Goal: Find specific page/section

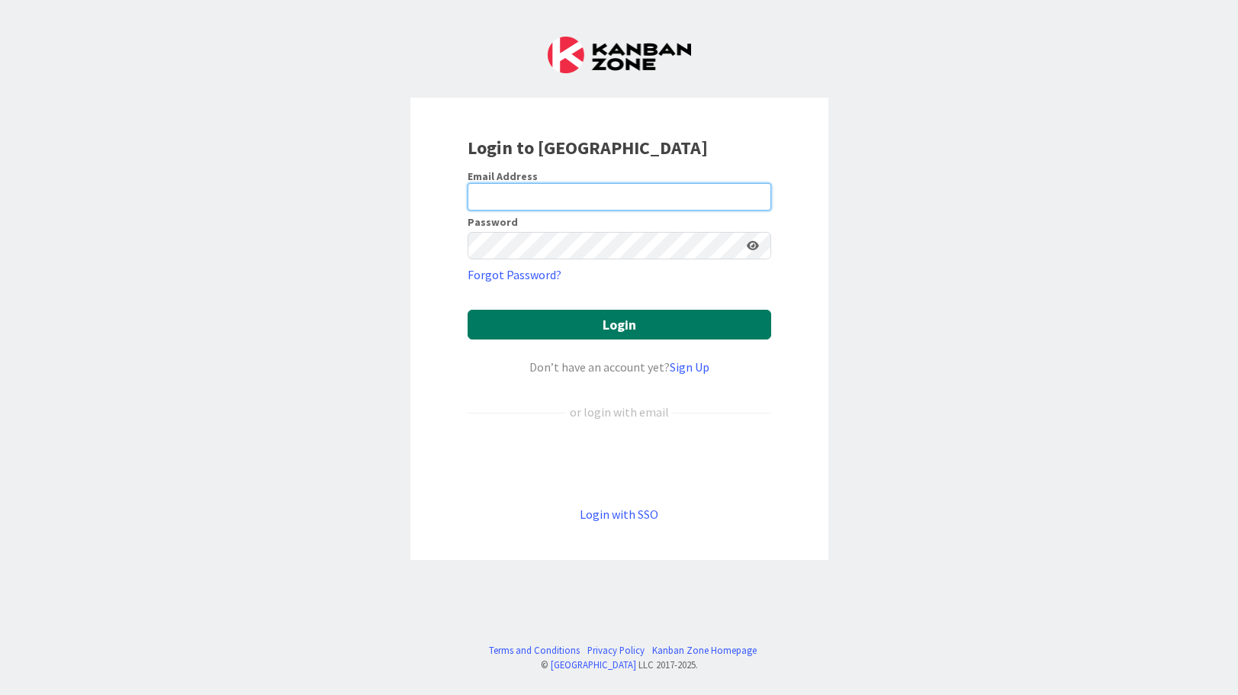
type input "[PERSON_NAME][EMAIL_ADDRESS][DOMAIN_NAME]"
click at [701, 339] on button "Login" at bounding box center [620, 325] width 304 height 30
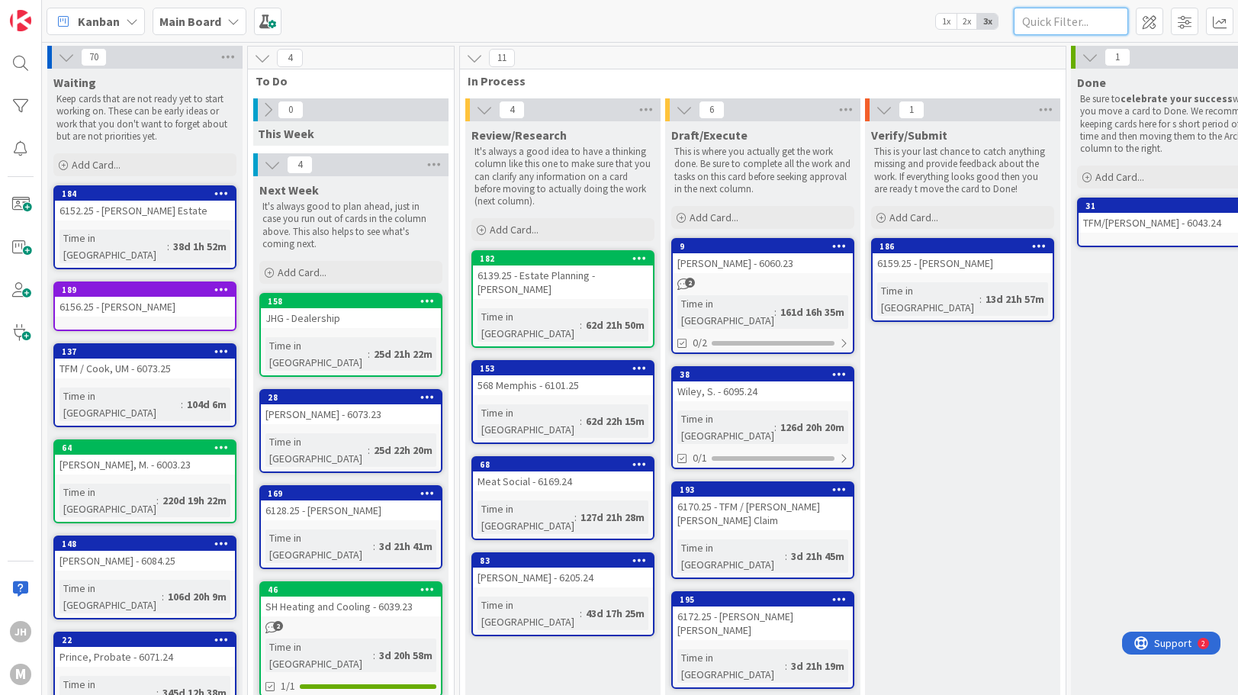
click at [1062, 18] on input "text" at bounding box center [1071, 21] width 114 height 27
type input "[PERSON_NAME]"
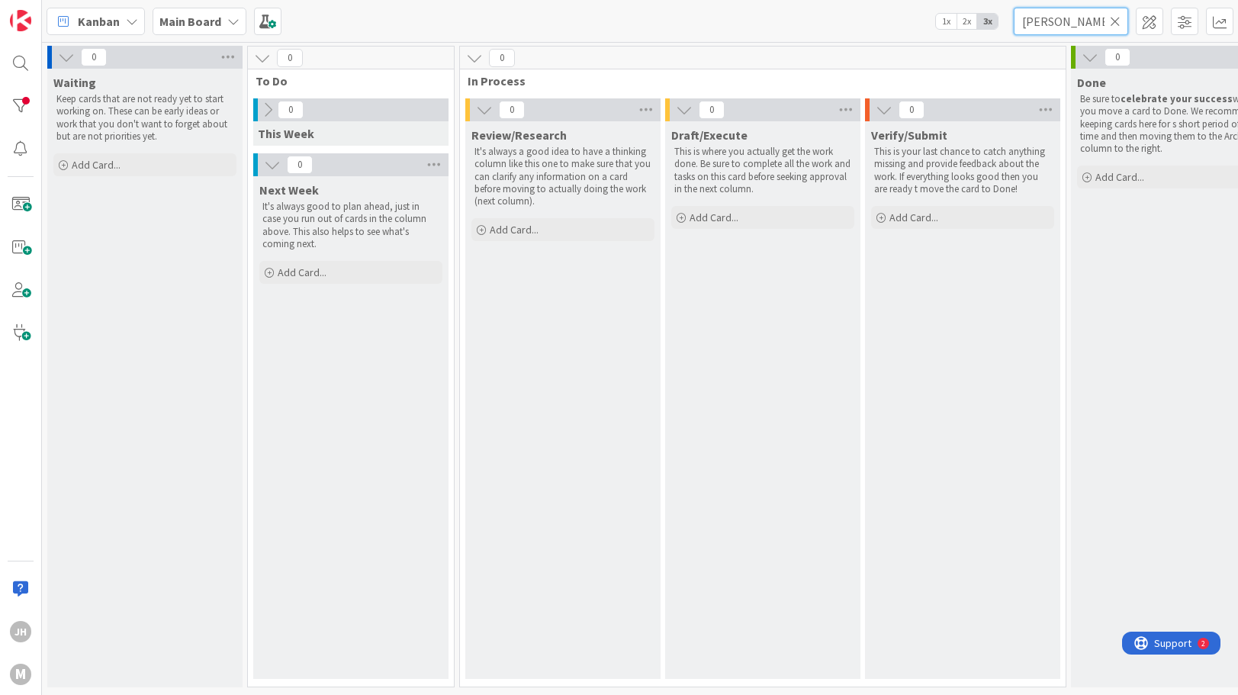
scroll to position [5, 0]
click at [1115, 21] on icon at bounding box center [1115, 21] width 11 height 14
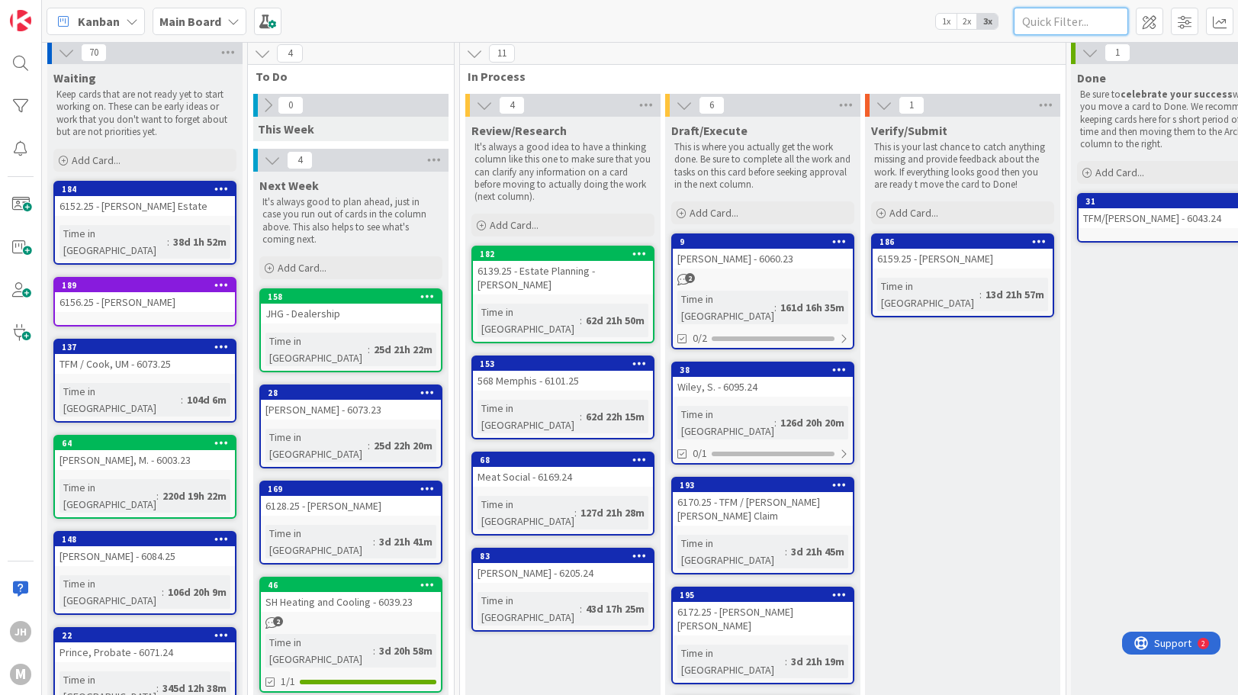
click at [1036, 20] on input "text" at bounding box center [1071, 21] width 114 height 27
type input "6157"
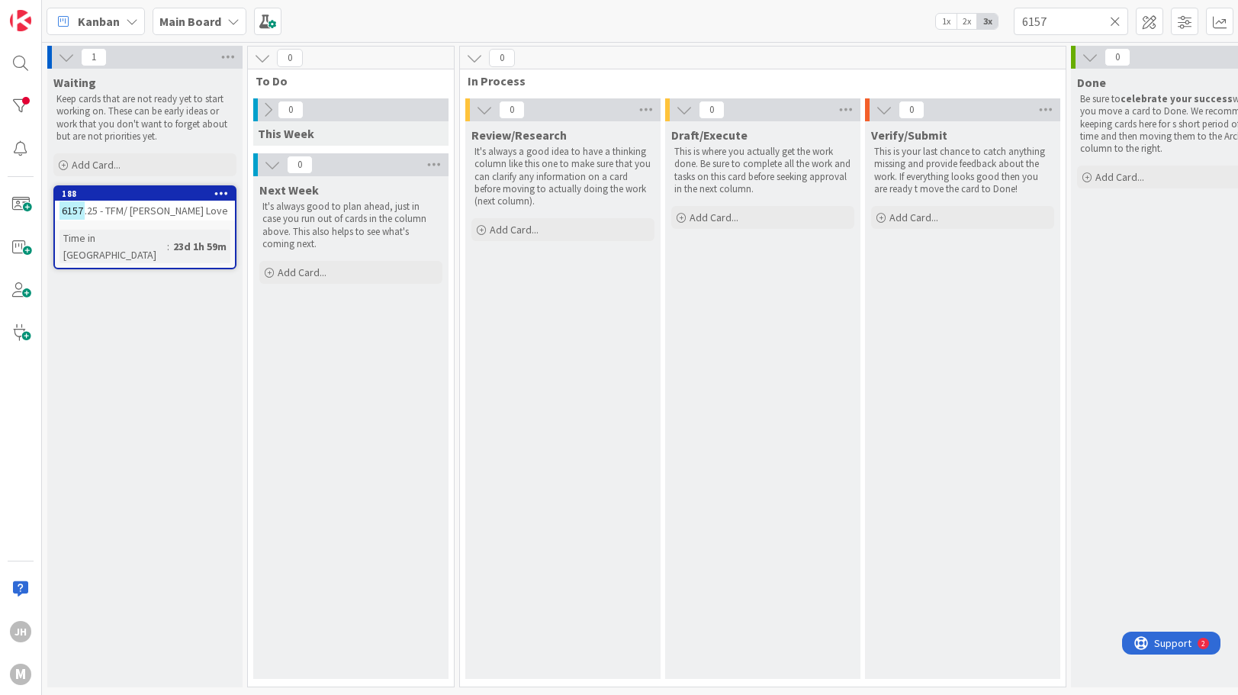
click at [143, 206] on span ".25 - TFM/ [PERSON_NAME] Love" at bounding box center [156, 211] width 143 height 14
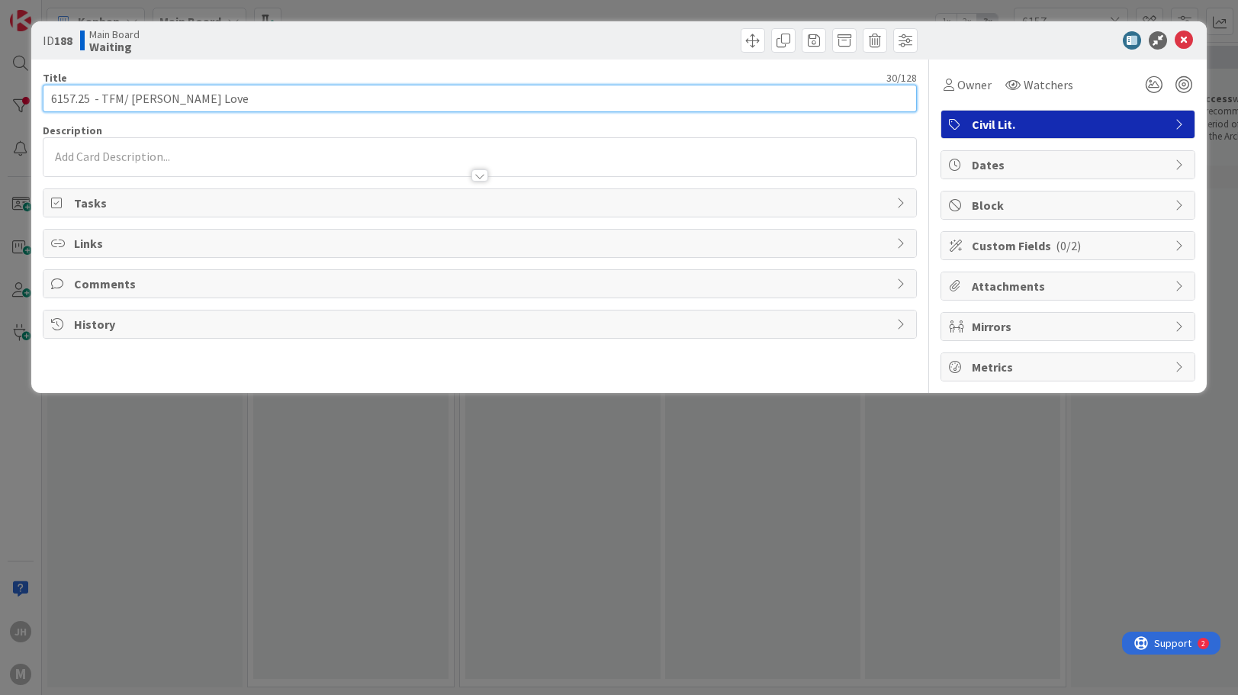
drag, startPoint x: 150, startPoint y: 101, endPoint x: 160, endPoint y: 97, distance: 11.3
click at [150, 101] on input "6157.25 - TFM/ [PERSON_NAME] Love" at bounding box center [480, 98] width 875 height 27
type input "6157.25 - TFM/ [PERSON_NAME] Love"
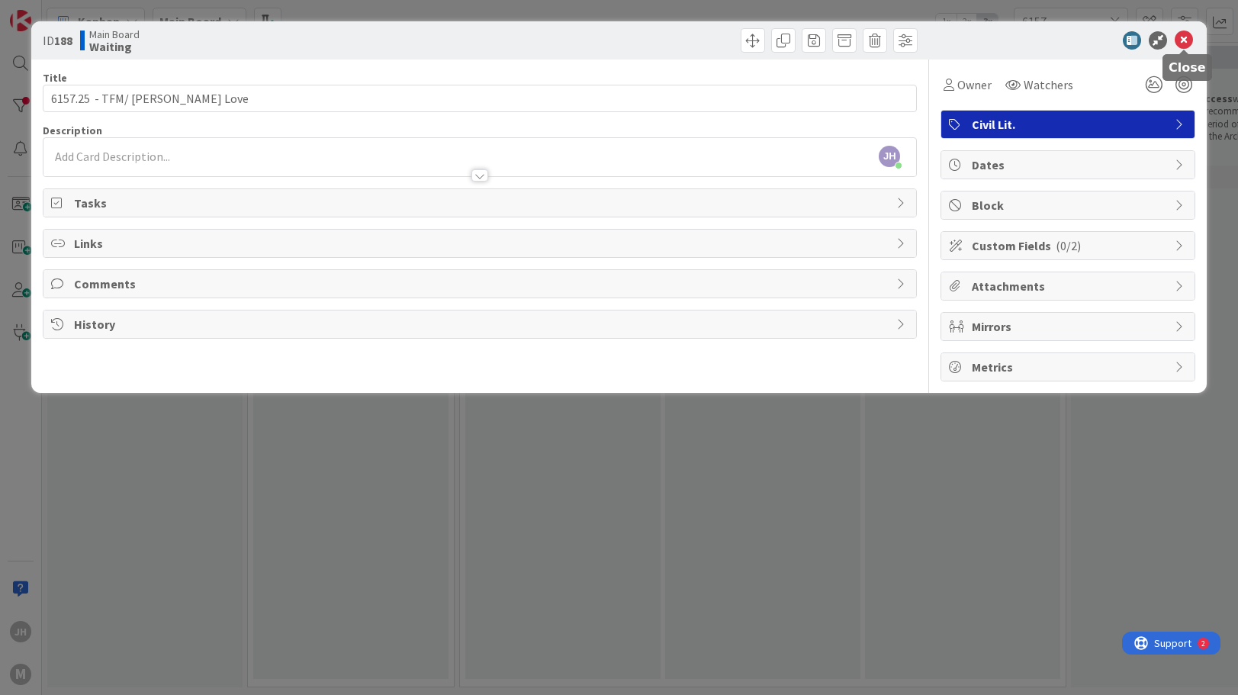
click at [1189, 39] on icon at bounding box center [1184, 40] width 18 height 18
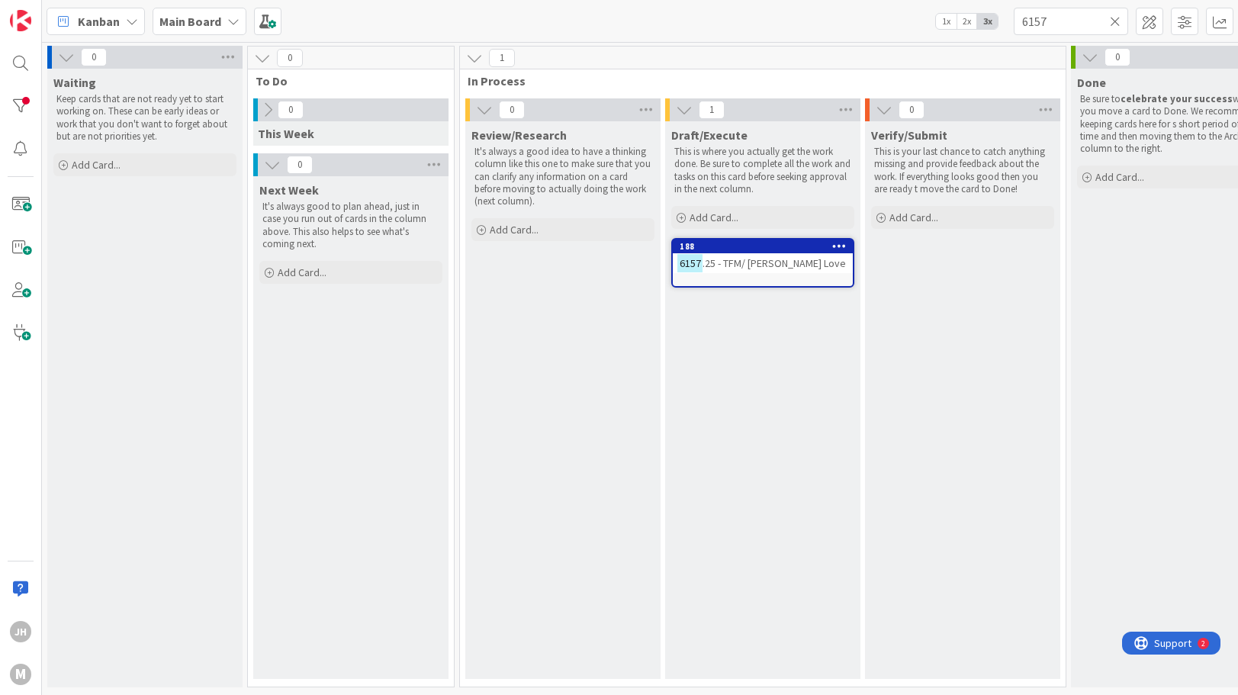
click at [1116, 24] on icon at bounding box center [1115, 21] width 11 height 14
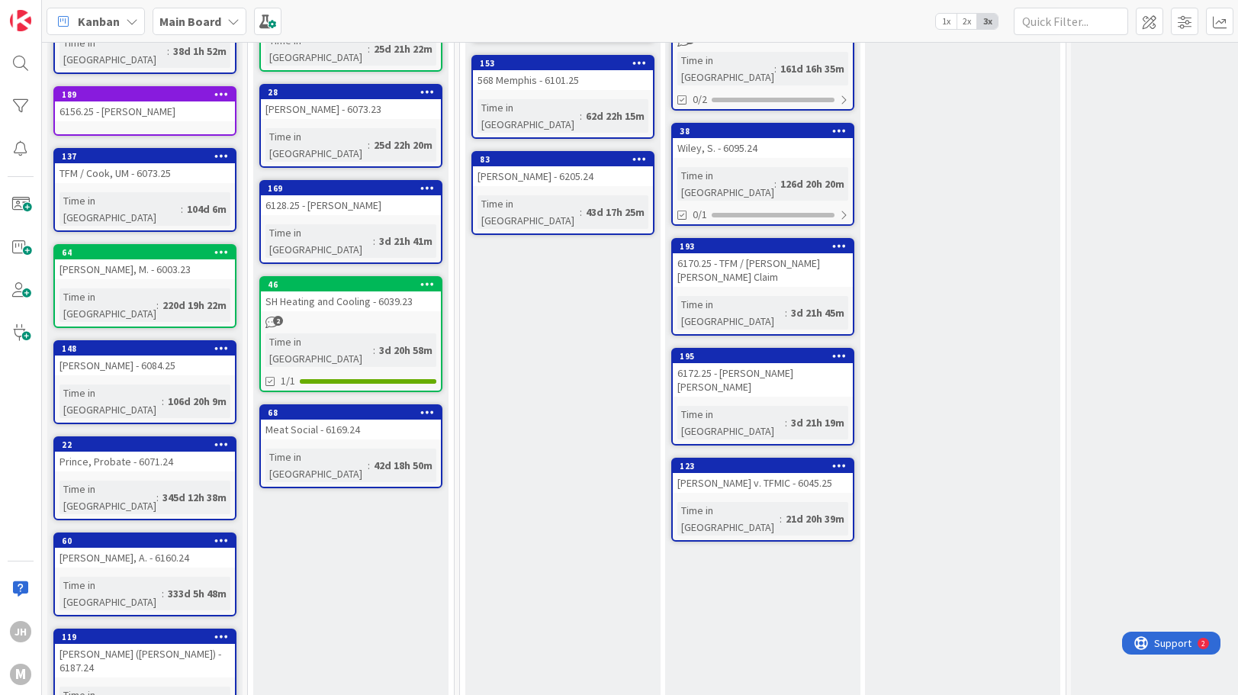
scroll to position [336, 0]
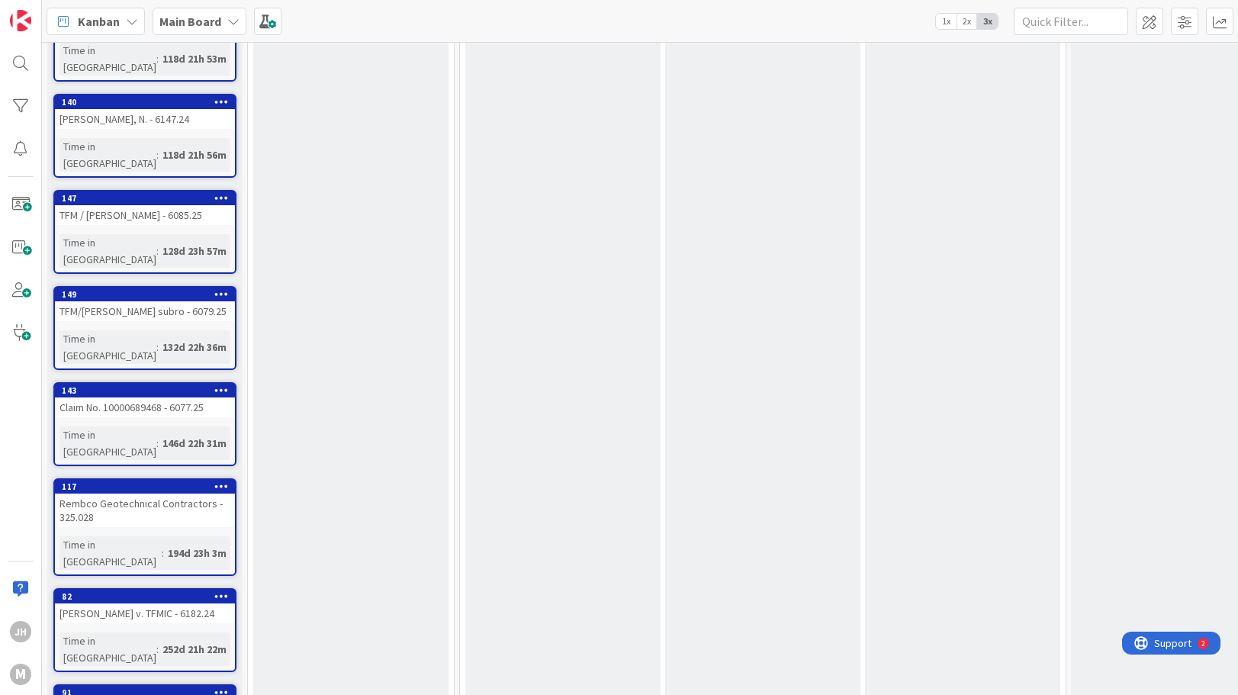
scroll to position [5248, 0]
